Goal: Transaction & Acquisition: Purchase product/service

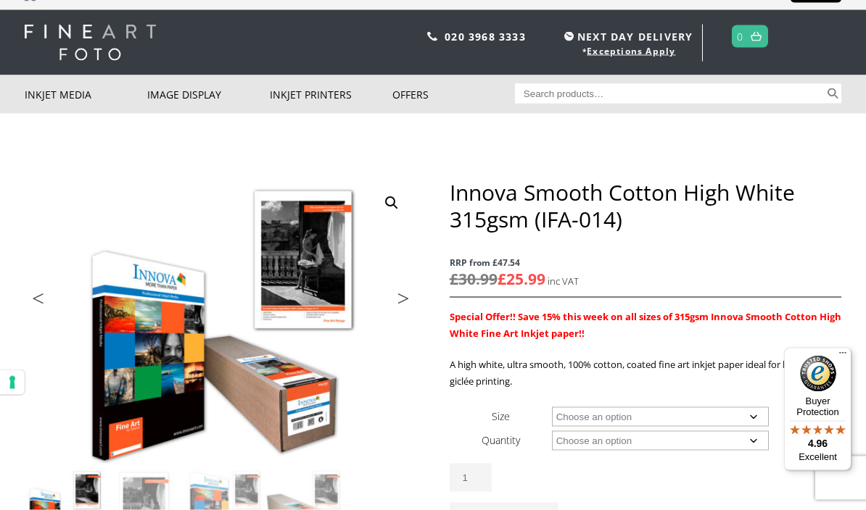
scroll to position [41, 0]
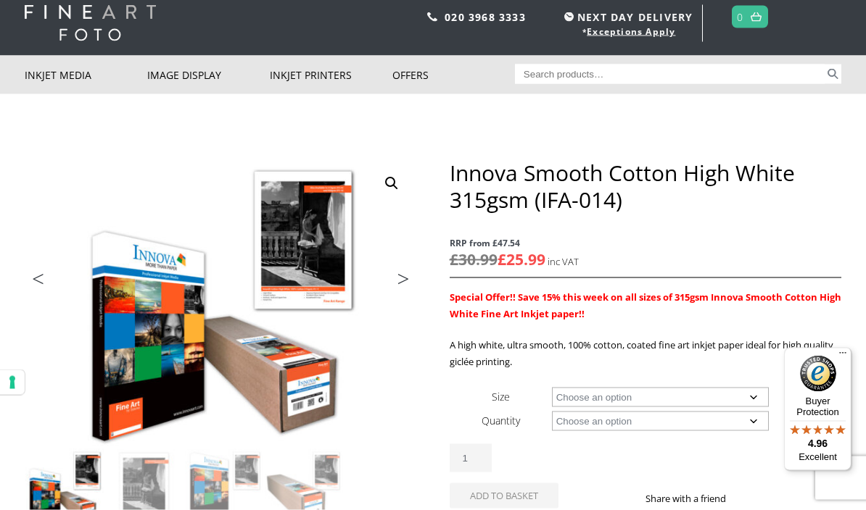
click at [757, 399] on select "Choose an option A4 Sheet A3 Sheet A3+ Sheet A2 Sheet 17" Wide Roll 24" Wide Ro…" at bounding box center [661, 398] width 218 height 20
select select "a2-sheet"
click at [762, 422] on select "Choose an option 25 Sheets" at bounding box center [661, 421] width 218 height 20
select select "25-sheets"
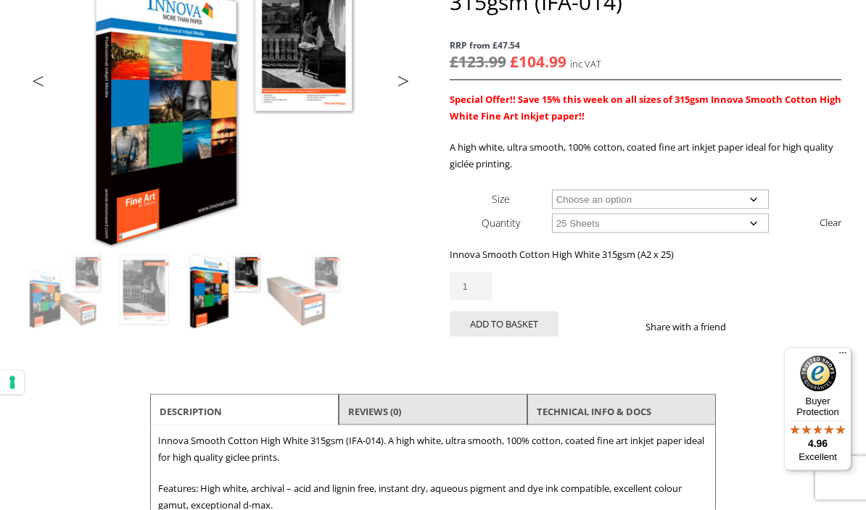
scroll to position [239, 0]
click at [503, 323] on button "Add to basket" at bounding box center [504, 323] width 109 height 25
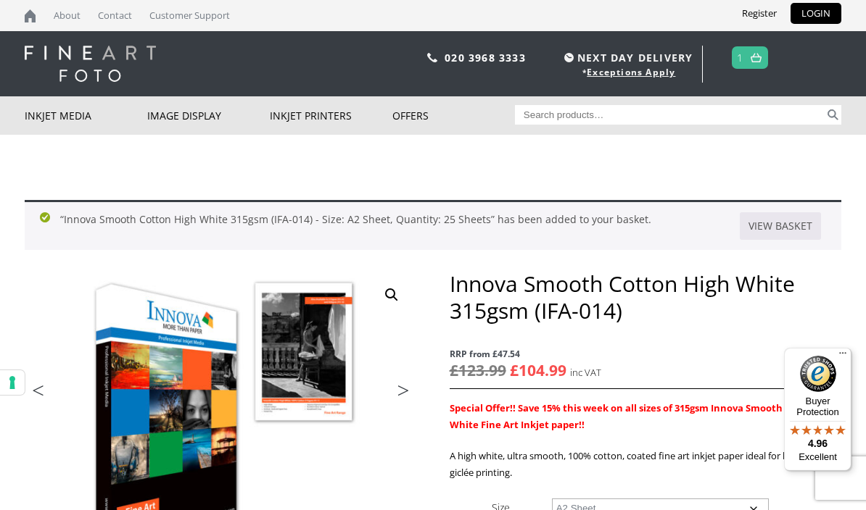
click at [761, 54] on img at bounding box center [755, 57] width 11 height 9
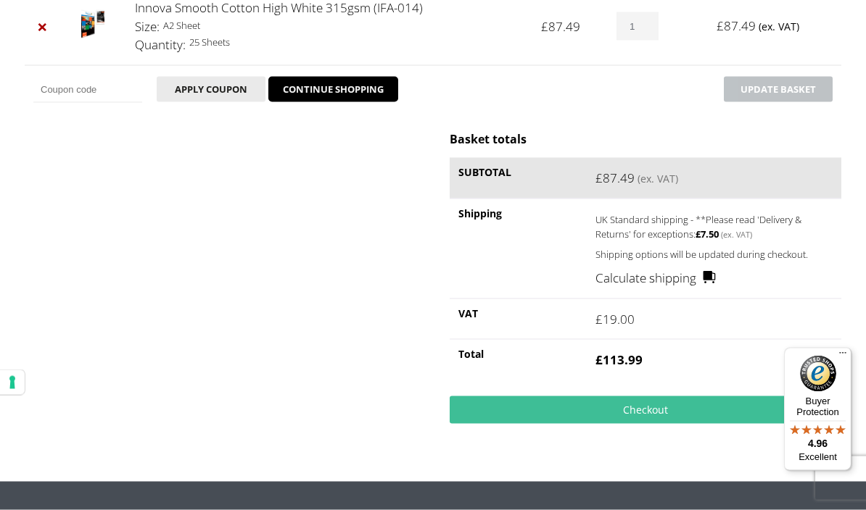
scroll to position [289, 0]
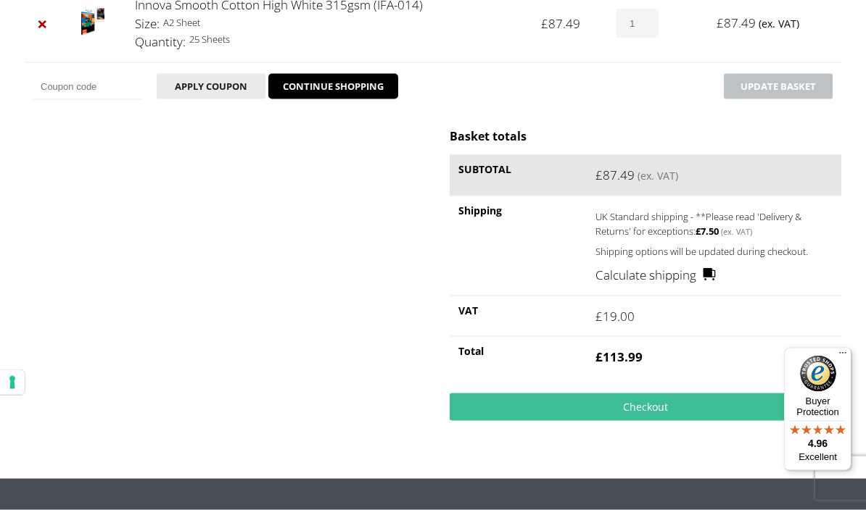
click at [624, 418] on link "Checkout" at bounding box center [646, 408] width 392 height 28
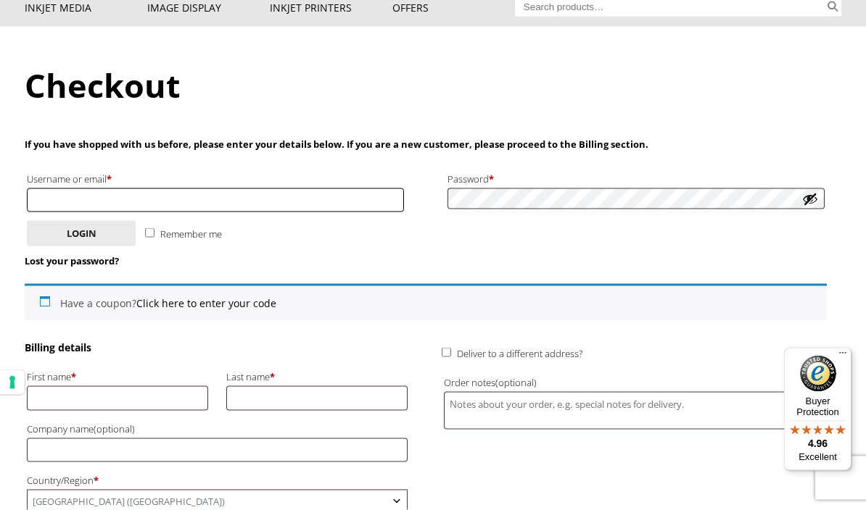
click at [242, 198] on input "Username or email * Required" at bounding box center [215, 201] width 377 height 24
type input "R"
click at [658, 229] on p "Remember me Login" at bounding box center [426, 234] width 802 height 30
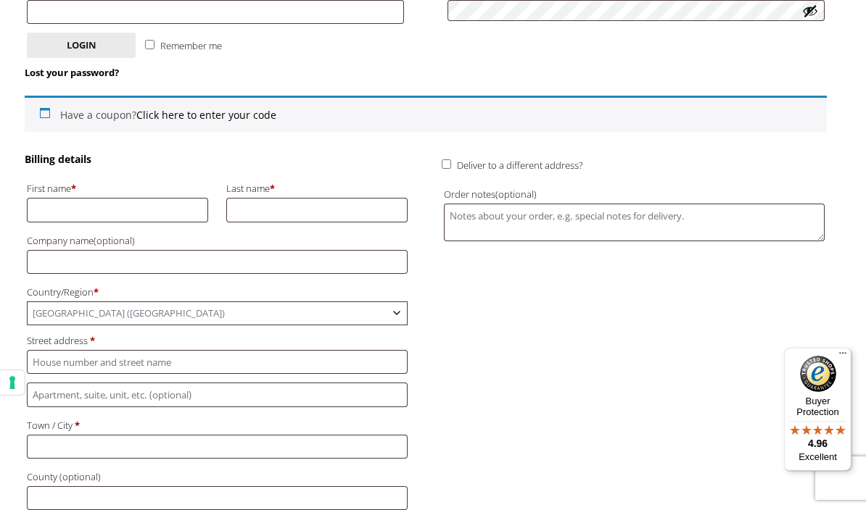
scroll to position [296, 0]
click at [141, 201] on input "First name *" at bounding box center [117, 211] width 181 height 24
type input "Rebecca"
click at [365, 211] on input "Last name *" at bounding box center [316, 211] width 181 height 24
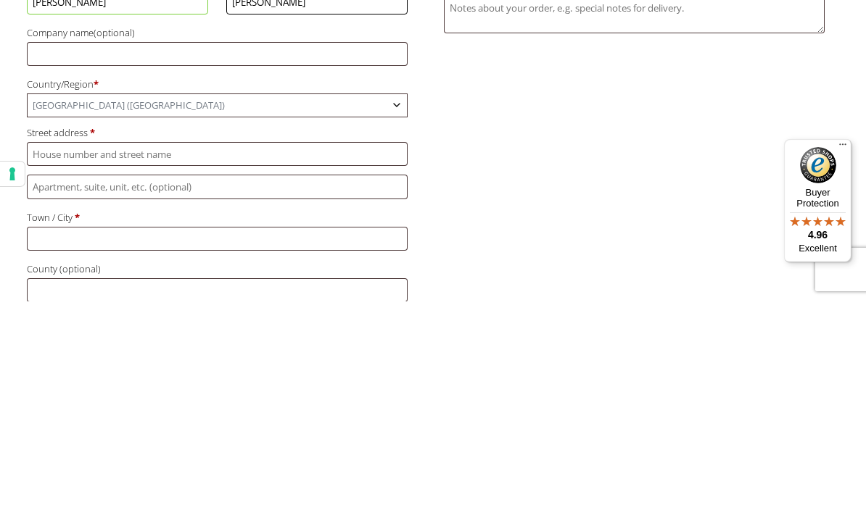
type input "Purvis"
click at [328, 351] on input "Street address *" at bounding box center [217, 363] width 381 height 24
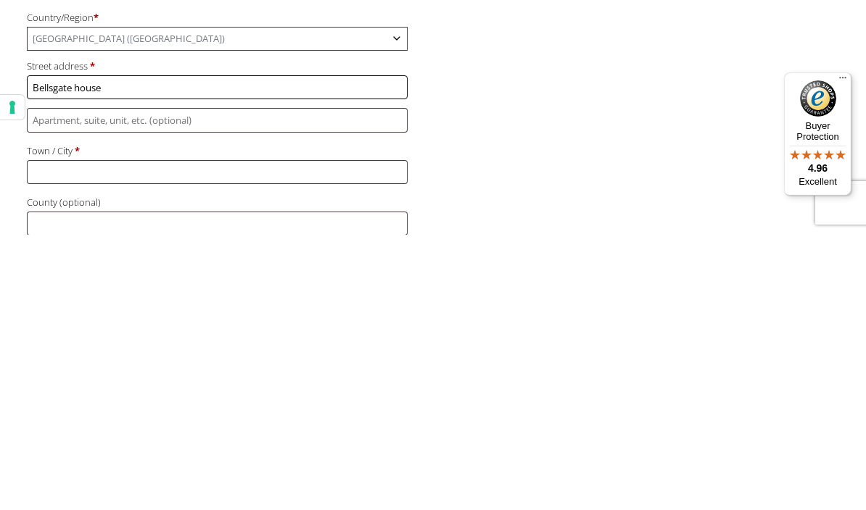
type input "Bellsgate house"
click at [296, 436] on input "Town / City *" at bounding box center [217, 448] width 381 height 24
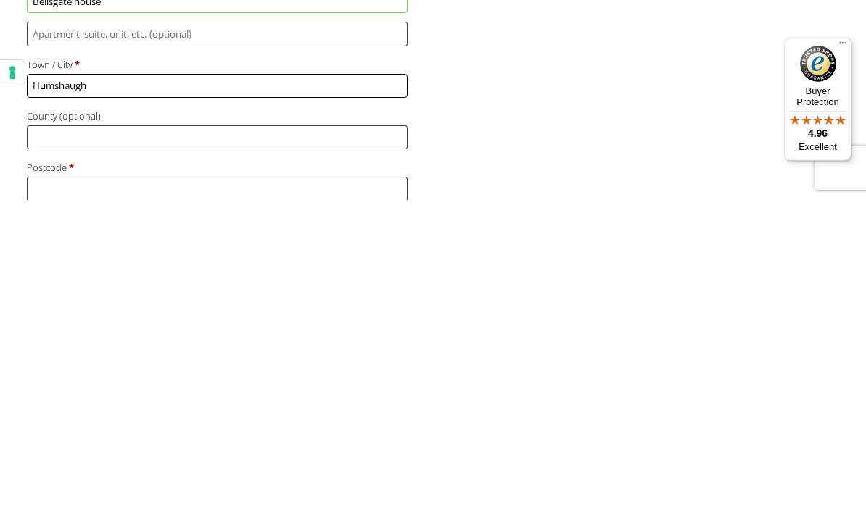
scroll to position [348, 0]
type input "Humshaugh"
click at [352, 435] on input "County (optional)" at bounding box center [217, 447] width 381 height 24
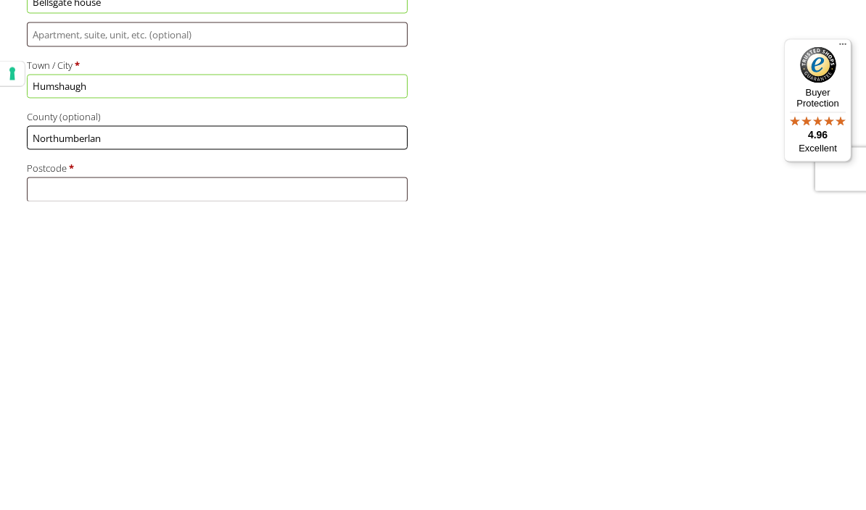
type input "Northumberlan"
click at [278, 486] on input "Postcode *" at bounding box center [217, 498] width 381 height 24
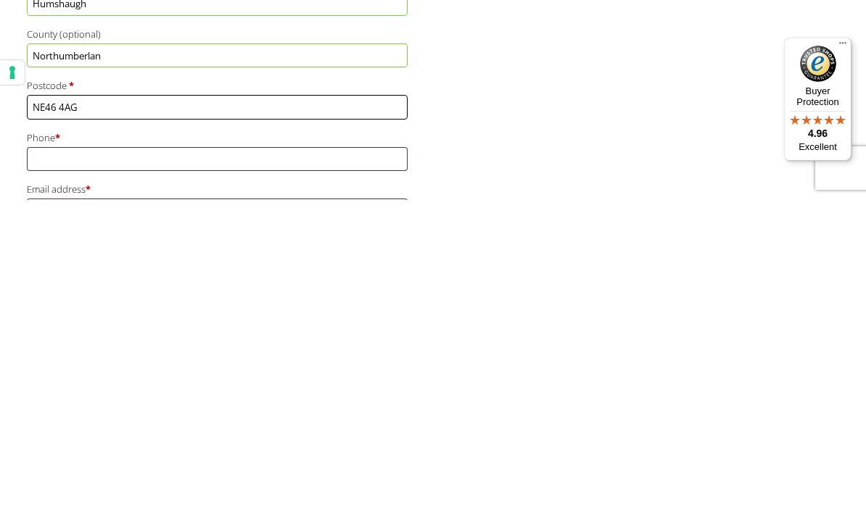
scroll to position [431, 0]
type input "NE46 4AG"
click at [365, 455] on input "Phone *" at bounding box center [217, 467] width 381 height 24
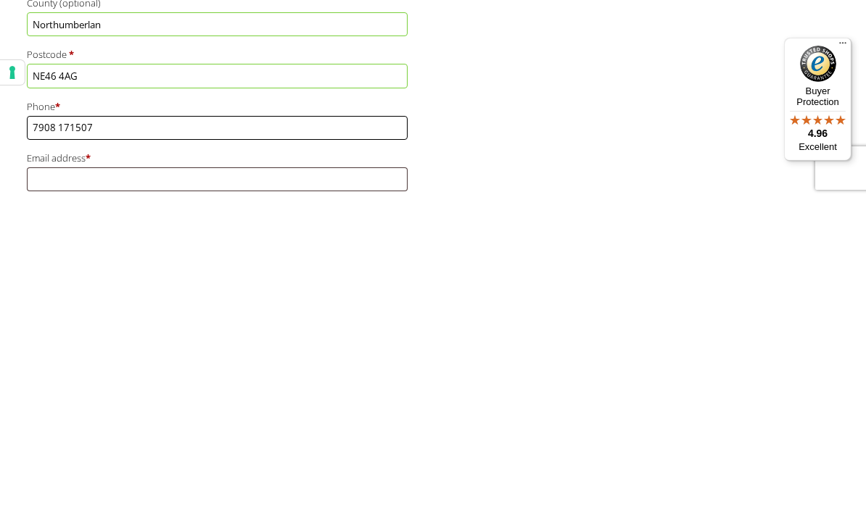
scroll to position [465, 0]
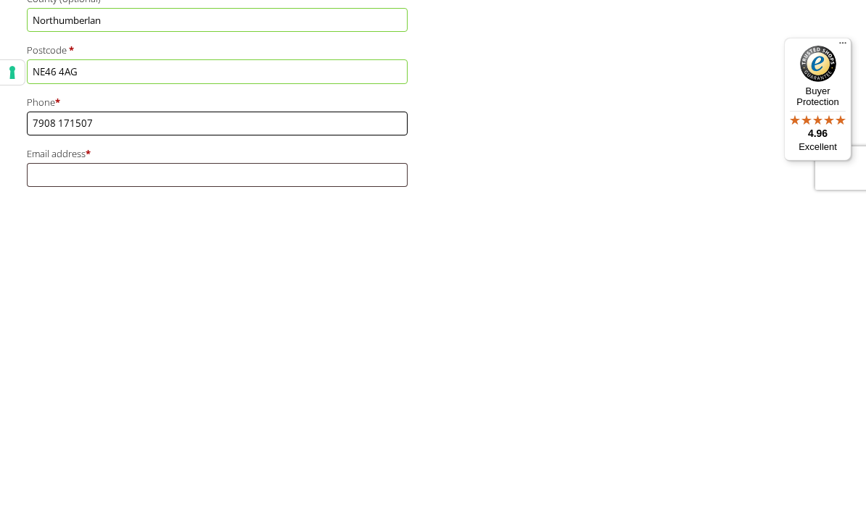
type input "7908 171507"
click at [373, 473] on input "Email address *" at bounding box center [217, 485] width 381 height 24
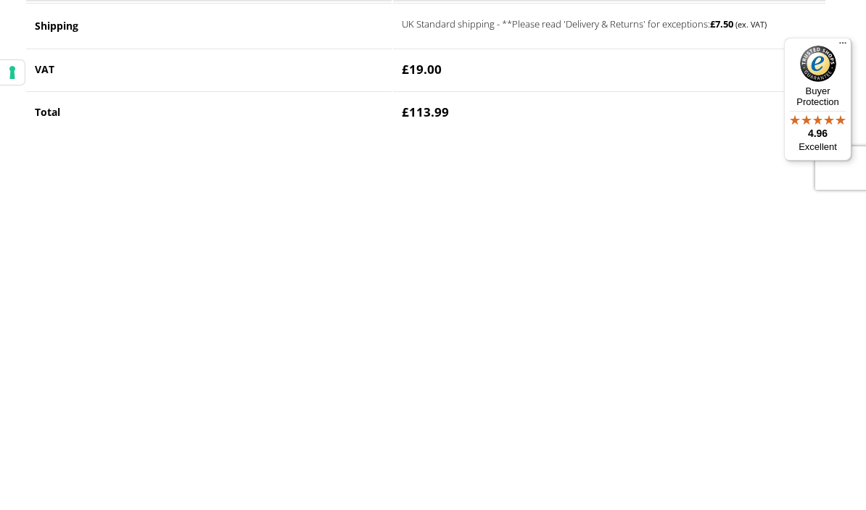
type input "[EMAIL_ADDRESS][DOMAIN_NAME]"
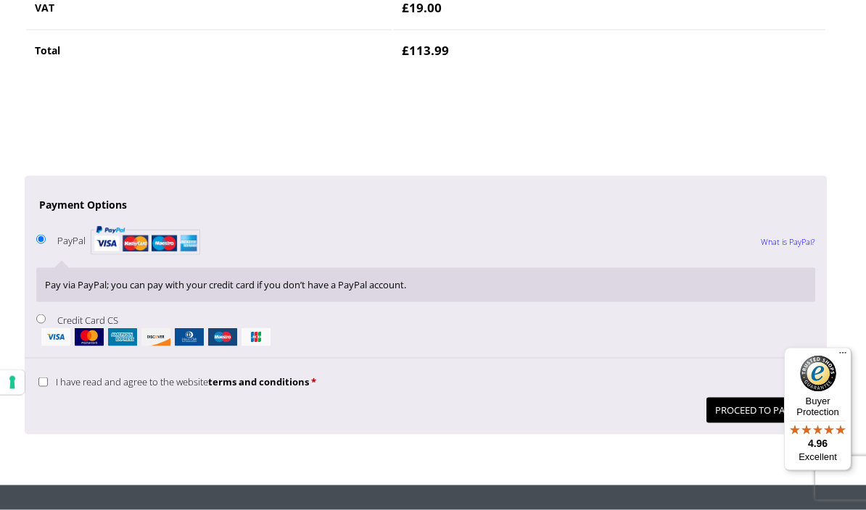
scroll to position [1261, 0]
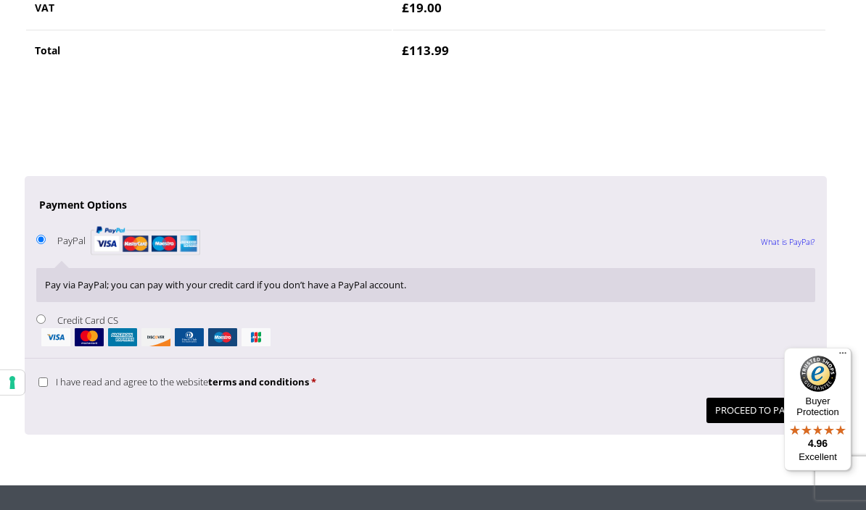
click at [37, 276] on li "PayPal What is PayPal? Pay via PayPal; you can pay with your credit card if you…" at bounding box center [425, 267] width 779 height 88
click at [46, 315] on input "Credit Card CS" at bounding box center [40, 319] width 9 height 9
radio input "true"
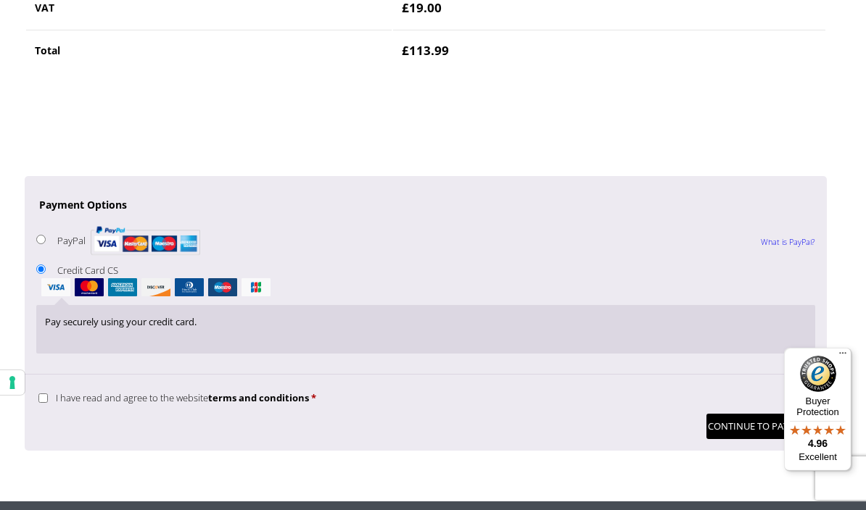
click at [48, 394] on input "I have read and agree to the website terms and conditions *" at bounding box center [42, 398] width 9 height 9
checkbox input "true"
click at [731, 414] on button "Continue to Payment" at bounding box center [760, 426] width 109 height 25
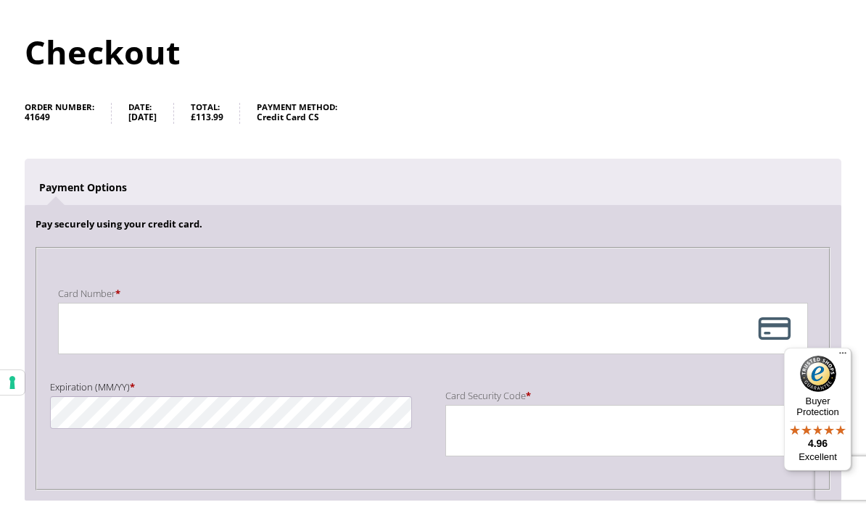
scroll to position [141, 0]
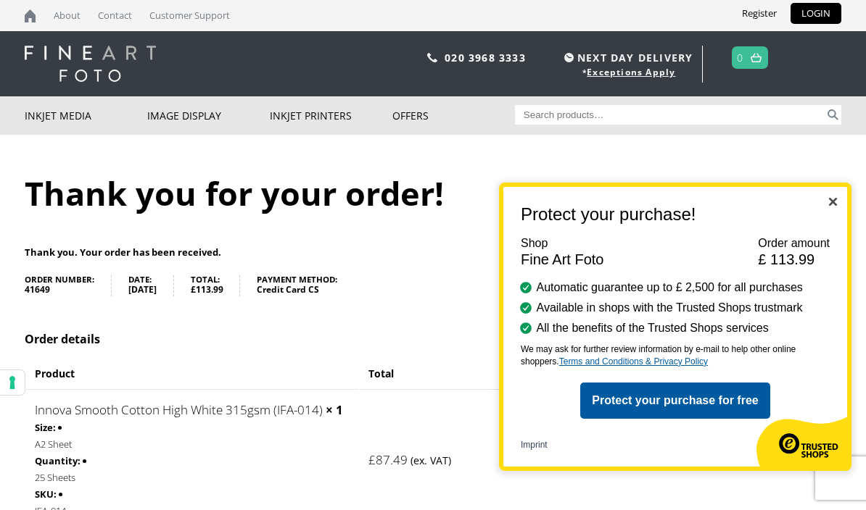
click at [836, 199] on img "Close" at bounding box center [833, 202] width 8 height 8
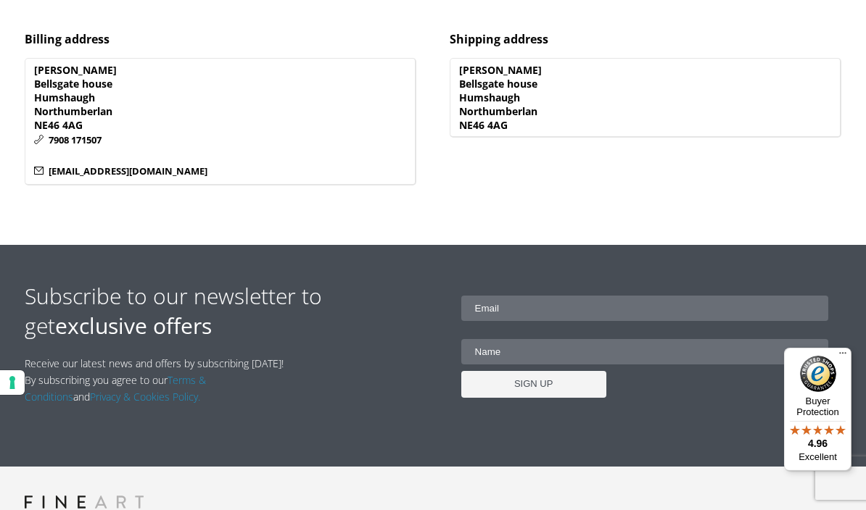
scroll to position [797, 0]
